Goal: Navigation & Orientation: Find specific page/section

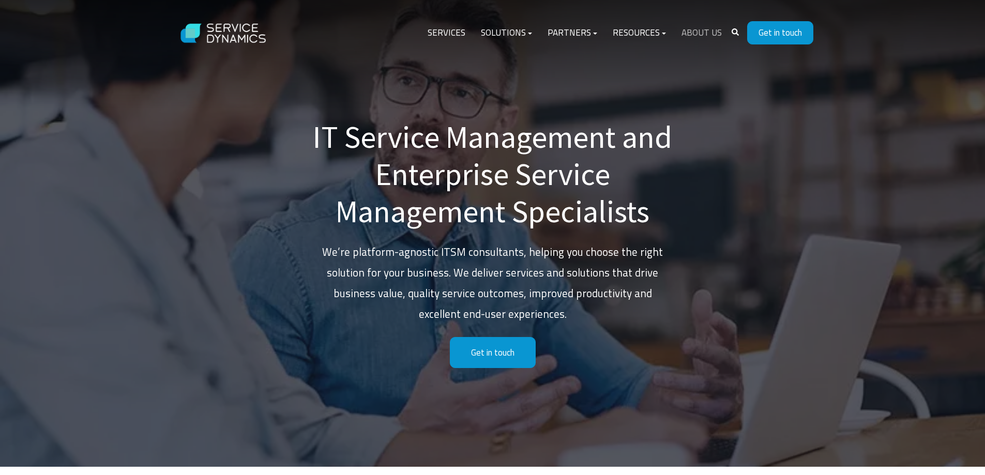
click at [701, 39] on link "About Us" at bounding box center [701, 33] width 56 height 25
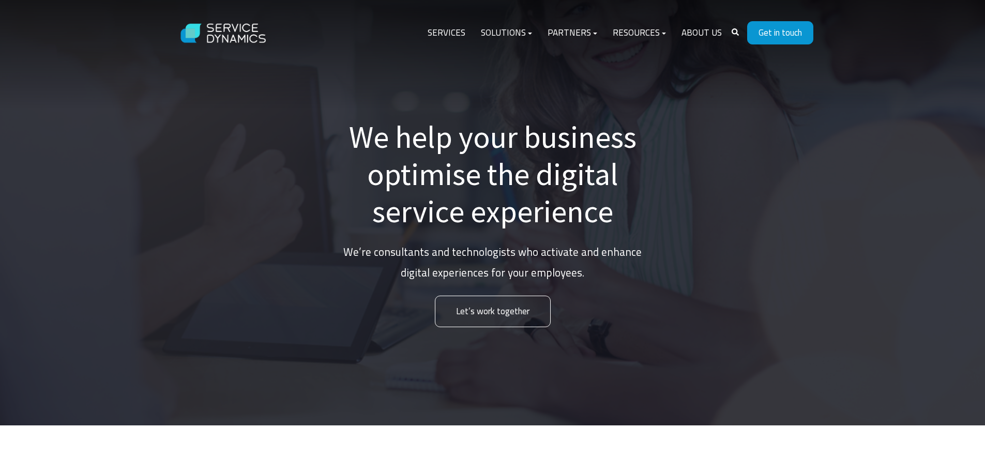
click at [706, 34] on link "About Us" at bounding box center [701, 33] width 56 height 25
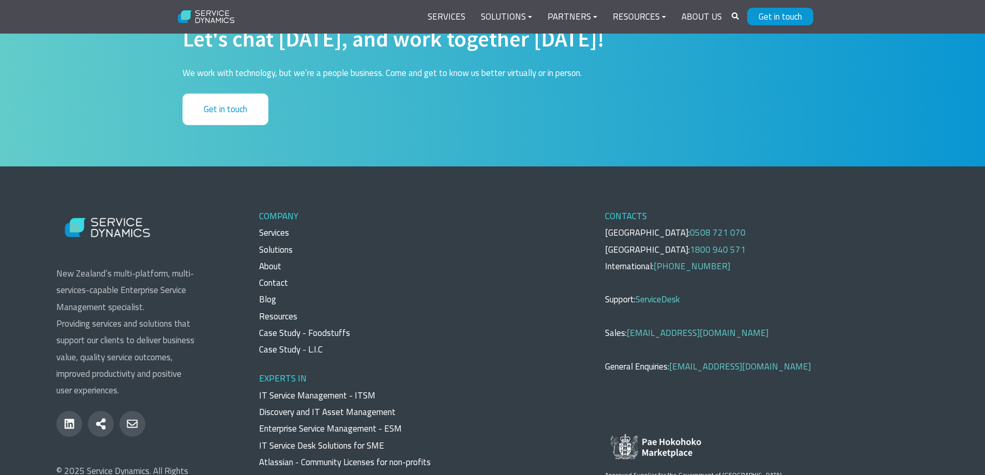
scroll to position [3665, 0]
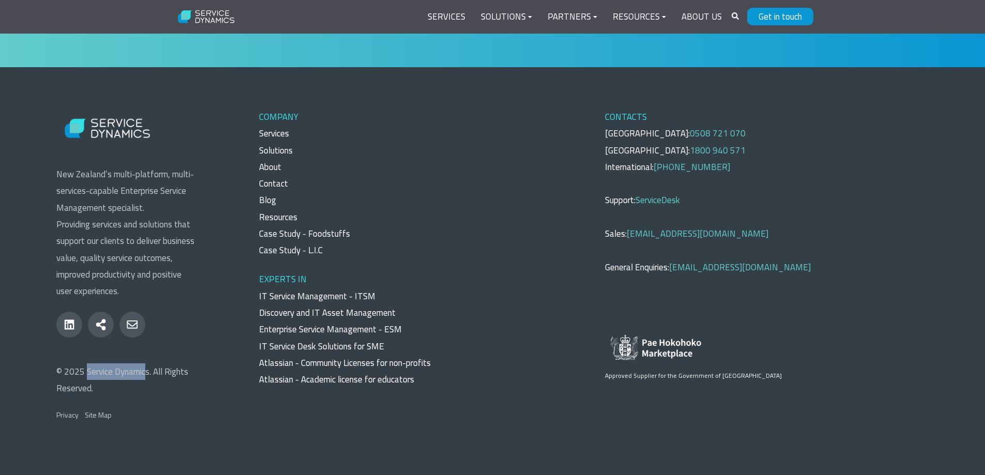
drag, startPoint x: 147, startPoint y: 370, endPoint x: 85, endPoint y: 372, distance: 62.1
click at [85, 372] on p "© 2025 Service Dynamics. All Rights Reserved." at bounding box center [137, 380] width 163 height 34
drag, startPoint x: 150, startPoint y: 370, endPoint x: 86, endPoint y: 375, distance: 64.3
click at [86, 375] on p "© 2025 Service Dynamics. All Rights Reserved." at bounding box center [137, 380] width 163 height 34
copy p "Service Dynamics"
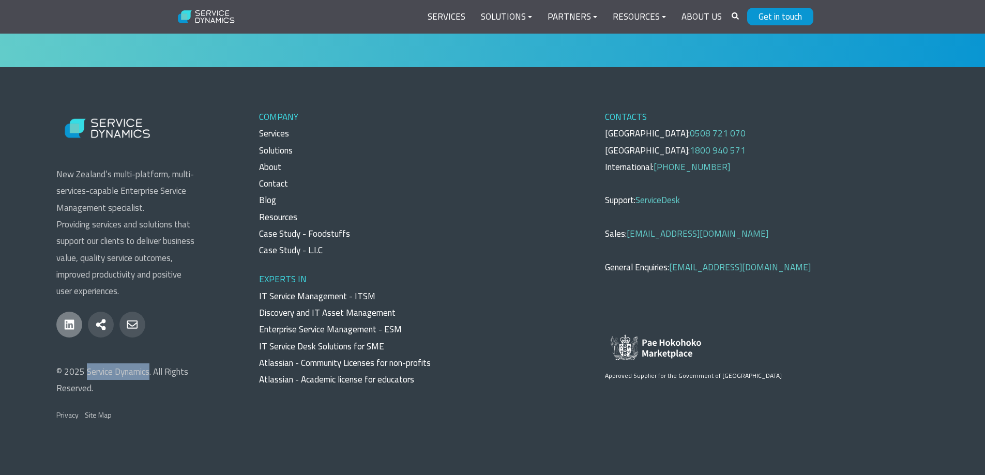
click at [70, 320] on icon at bounding box center [69, 325] width 10 height 10
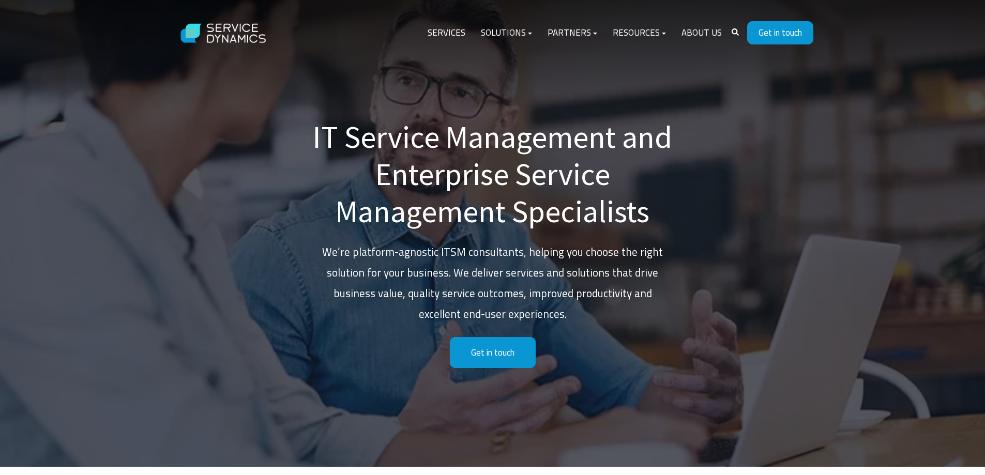
scroll to position [52, 0]
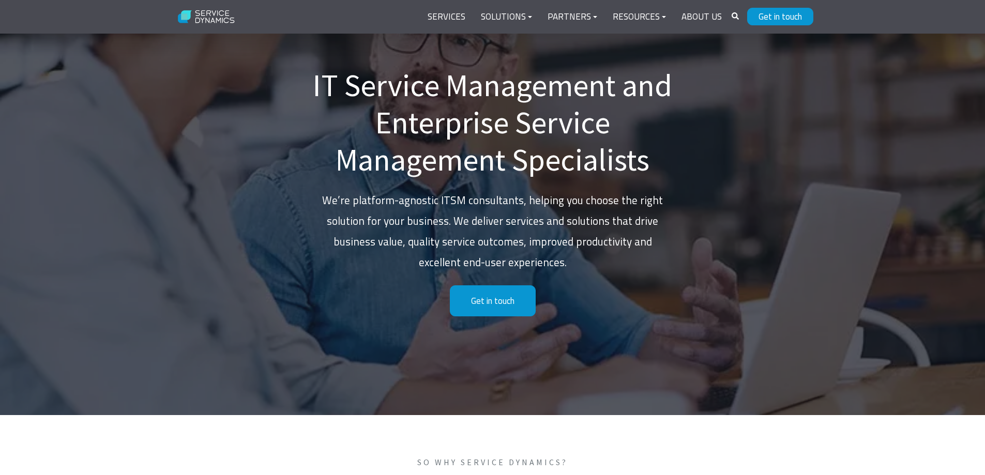
click at [702, 129] on div "IT Service Management and Enterprise Service Management Specialists We’re platf…" at bounding box center [492, 181] width 985 height 467
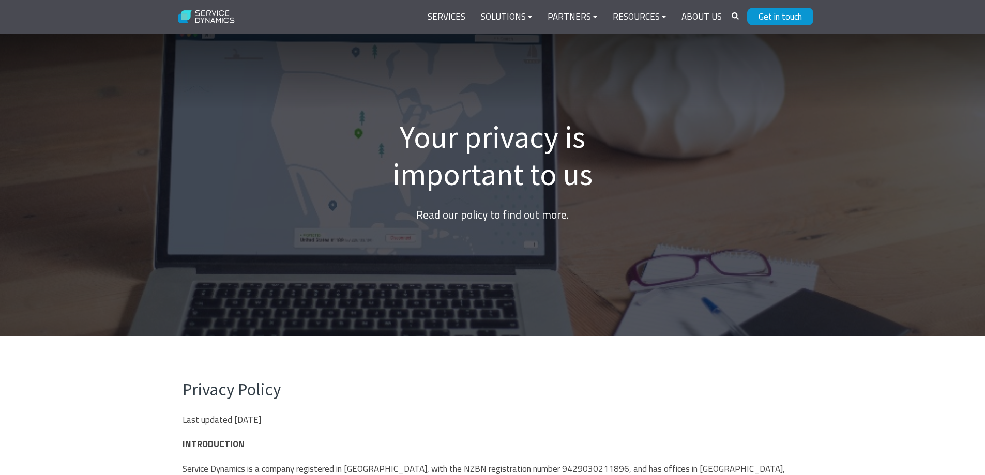
scroll to position [155, 0]
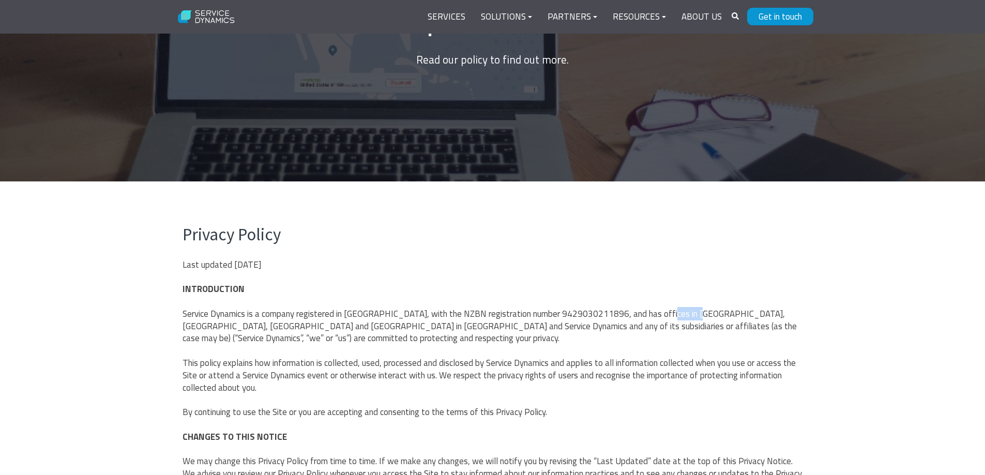
drag, startPoint x: 663, startPoint y: 310, endPoint x: 695, endPoint y: 314, distance: 32.3
copy span "Aucklan"
